Goal: Task Accomplishment & Management: Use online tool/utility

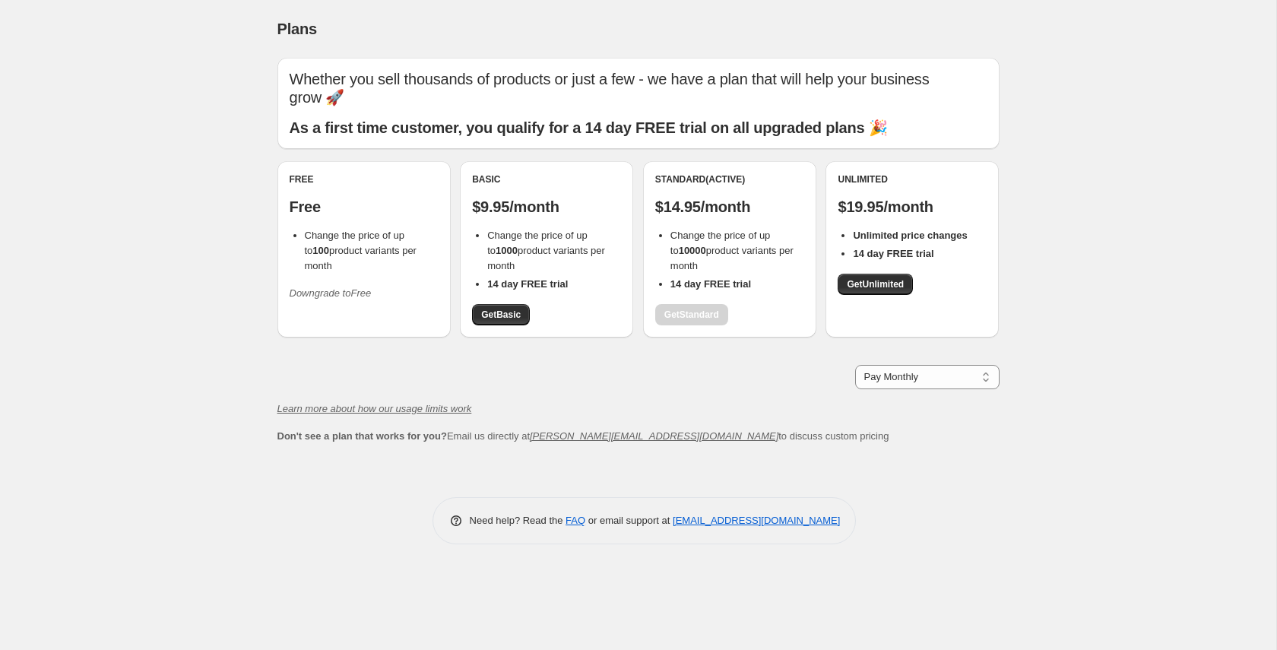
click at [272, 371] on div "Whether you sell thousands of products or just a few - we have a plan that will…" at bounding box center [632, 260] width 734 height 429
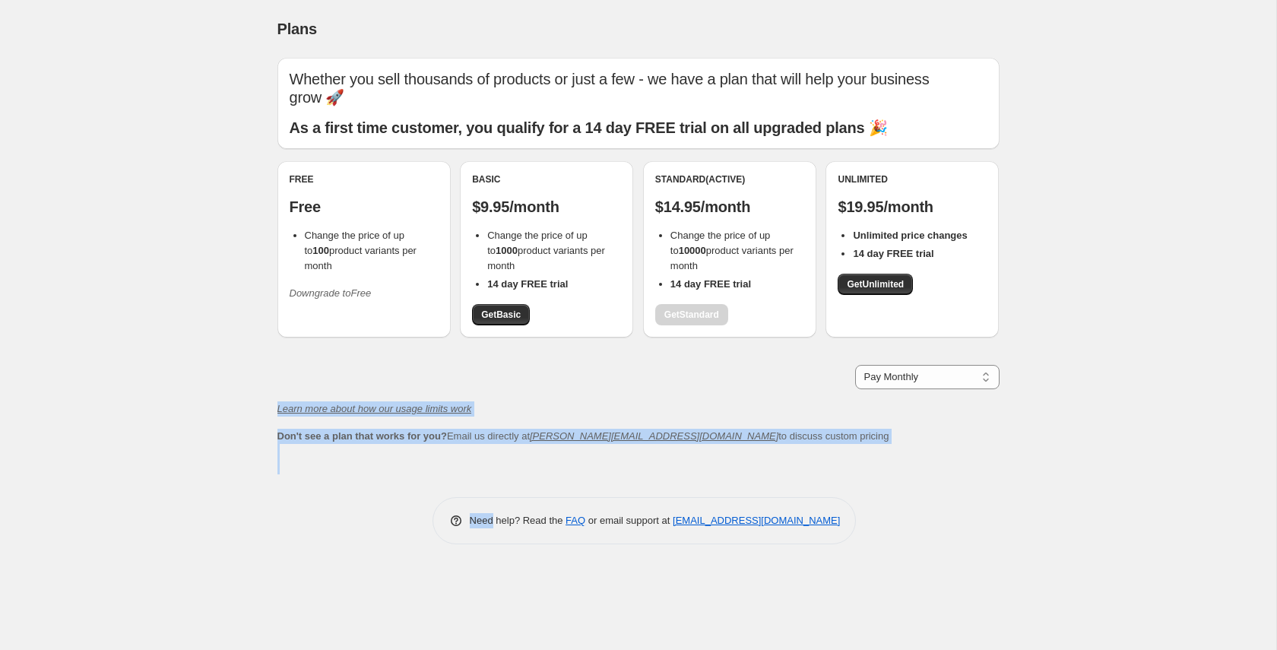
drag, startPoint x: 272, startPoint y: 371, endPoint x: 908, endPoint y: 449, distance: 641.0
click at [916, 458] on div "Whether you sell thousands of products or just a few - we have a plan that will…" at bounding box center [638, 295] width 722 height 499
click at [900, 441] on div "Whether you sell thousands of products or just a few - we have a plan that will…" at bounding box center [638, 266] width 722 height 417
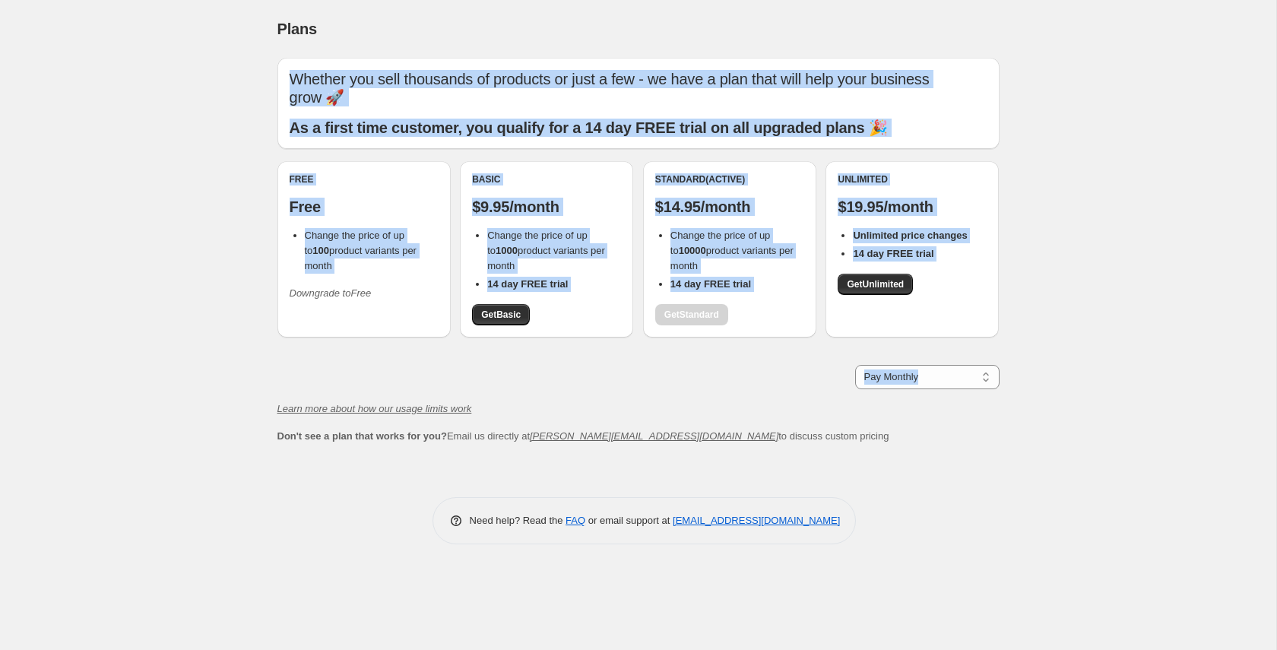
drag, startPoint x: 882, startPoint y: 431, endPoint x: 277, endPoint y: 379, distance: 607.3
click at [277, 379] on div "Whether you sell thousands of products or just a few - we have a plan that will…" at bounding box center [638, 266] width 722 height 417
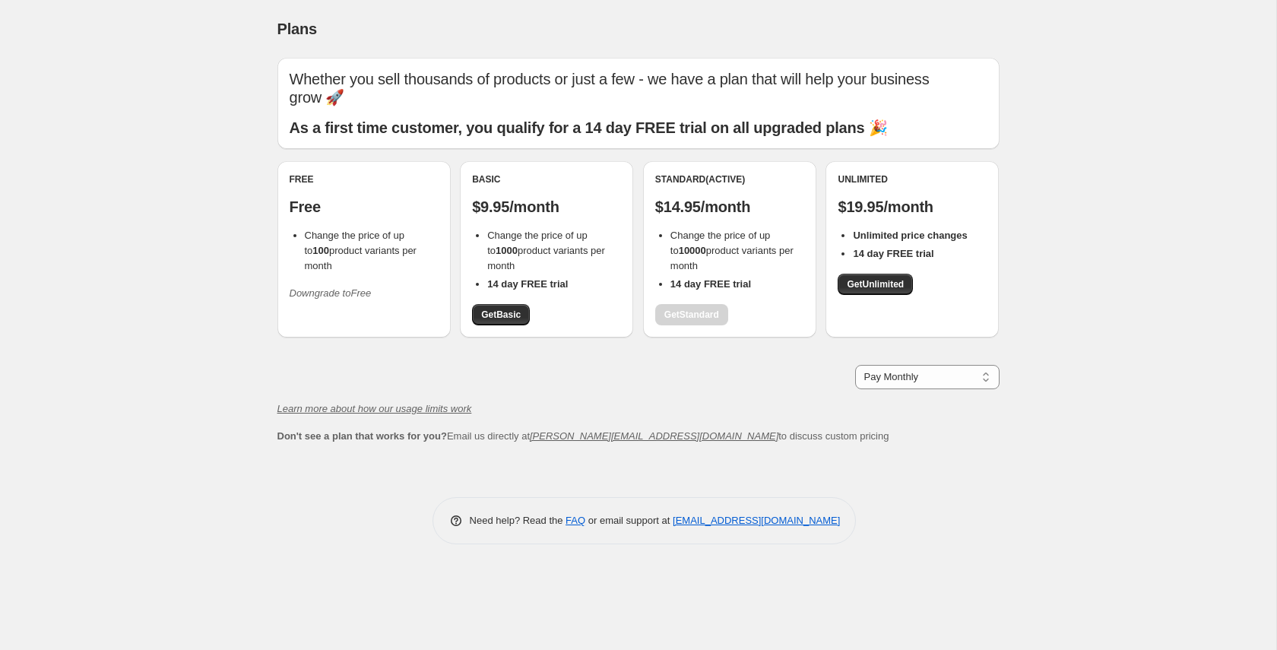
click at [241, 396] on div "Plans. This page is ready Plans Whether you sell thousands of products or just …" at bounding box center [638, 325] width 1276 height 650
click at [972, 365] on select "Pay Monthly Pay Yearly (Save 16%)" at bounding box center [927, 377] width 144 height 24
